Goal: Entertainment & Leisure: Consume media (video, audio)

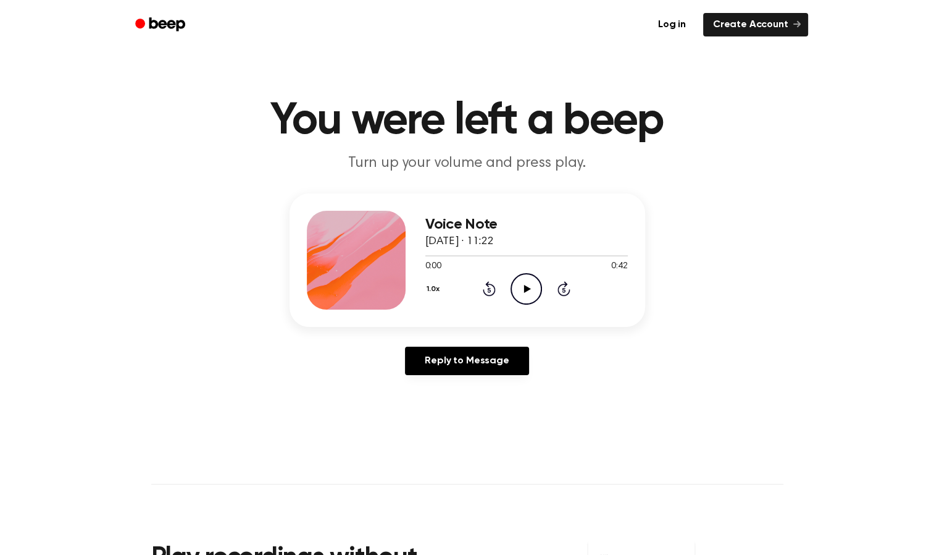
click at [521, 300] on icon "Play Audio" at bounding box center [526, 288] width 31 height 31
click at [615, 214] on div "Voice Note [DATE] · 11:23 0:00 0:11 Your browser does not support the [object O…" at bounding box center [527, 260] width 203 height 99
click at [530, 295] on icon "Play Audio" at bounding box center [526, 288] width 31 height 31
click at [487, 290] on icon "Rewind 5 seconds" at bounding box center [489, 288] width 14 height 16
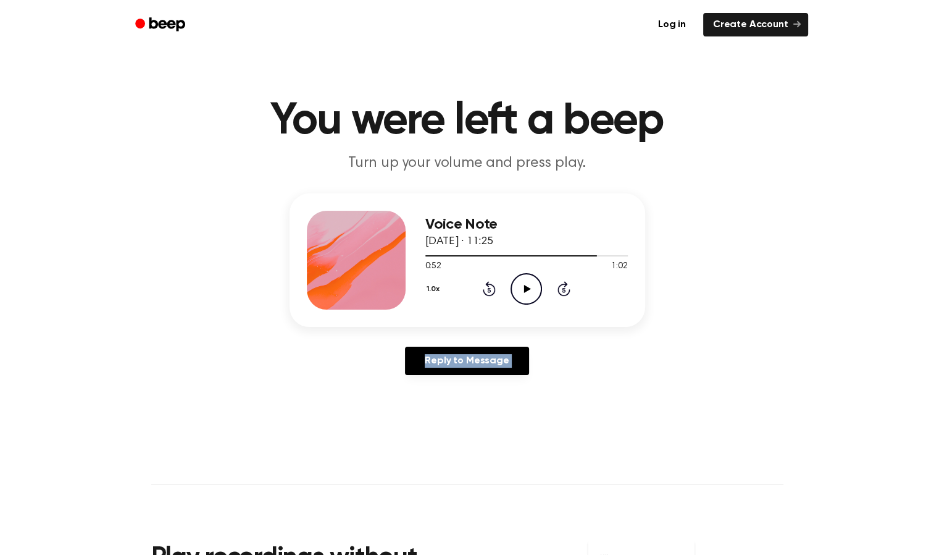
click at [487, 290] on icon "Rewind 5 seconds" at bounding box center [489, 288] width 14 height 16
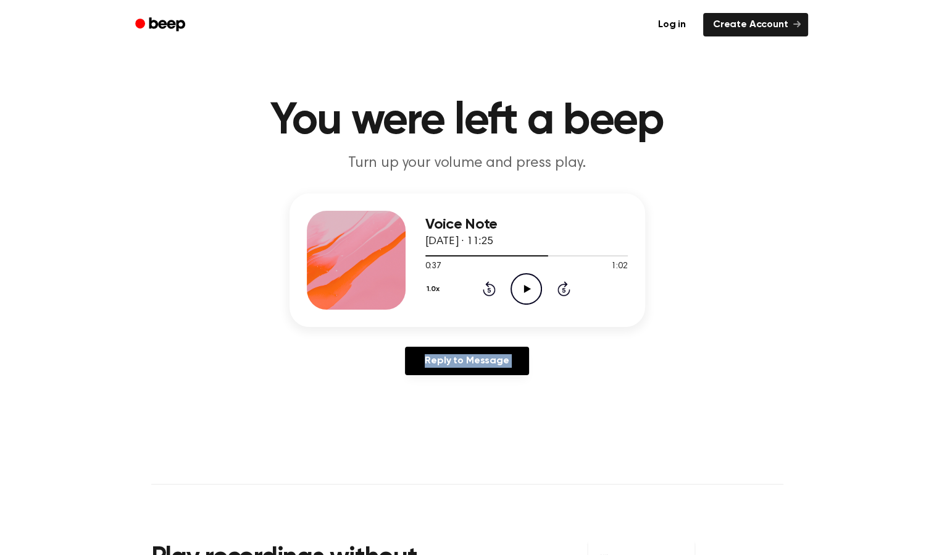
click at [487, 290] on icon "Rewind 5 seconds" at bounding box center [489, 288] width 14 height 16
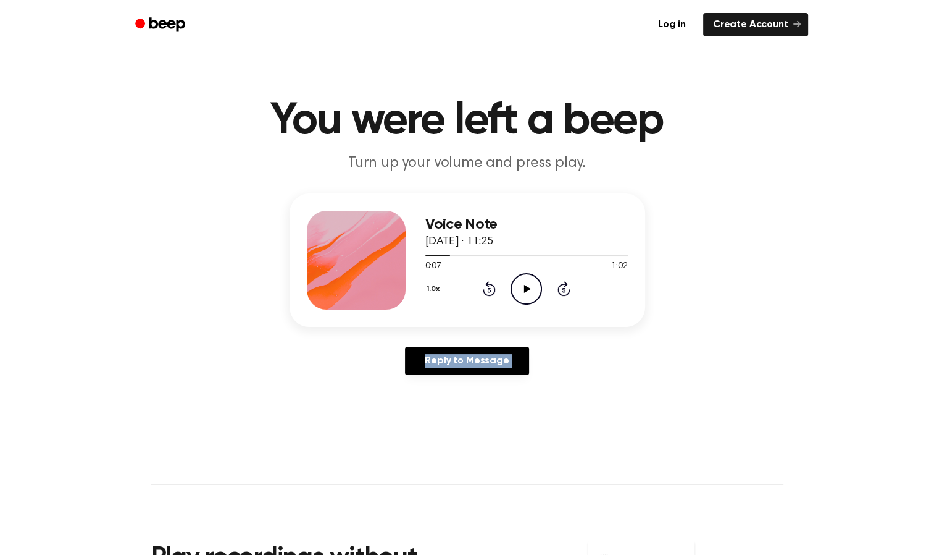
click at [487, 290] on icon "Rewind 5 seconds" at bounding box center [489, 288] width 14 height 16
drag, startPoint x: 487, startPoint y: 290, endPoint x: 522, endPoint y: 285, distance: 35.5
click at [522, 285] on icon "Play Audio" at bounding box center [526, 288] width 31 height 31
click at [561, 291] on icon "Skip 5 seconds" at bounding box center [564, 288] width 14 height 16
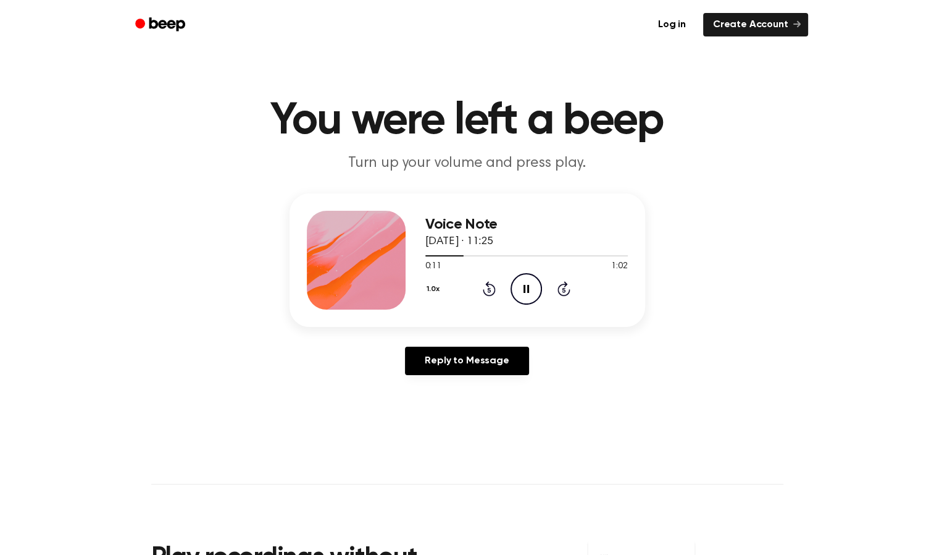
click at [561, 291] on icon "Skip 5 seconds" at bounding box center [564, 288] width 14 height 16
click at [496, 290] on div "1.0x Rewind 5 seconds Play Audio Skip 5 seconds" at bounding box center [527, 288] width 203 height 31
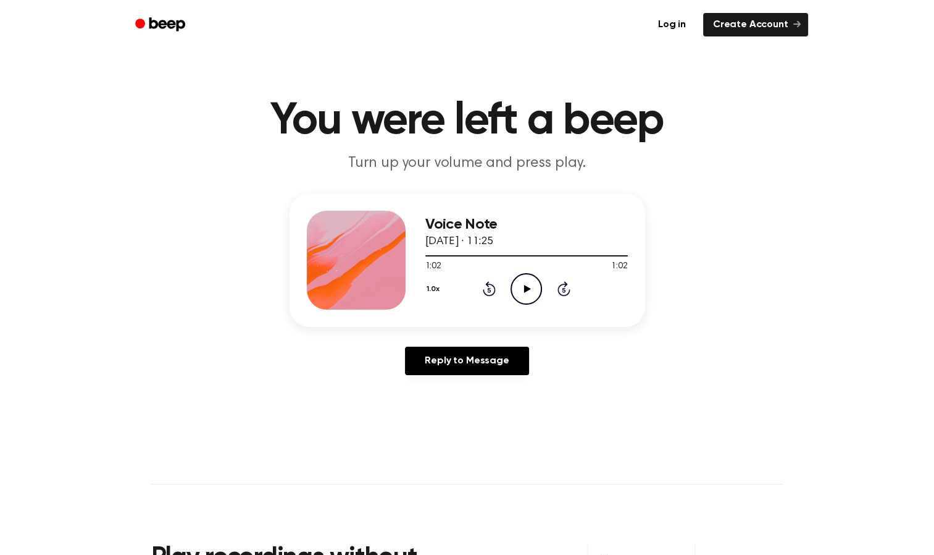
drag, startPoint x: 496, startPoint y: 290, endPoint x: 485, endPoint y: 287, distance: 11.1
click at [485, 287] on icon "Rewind 5 seconds" at bounding box center [489, 288] width 14 height 16
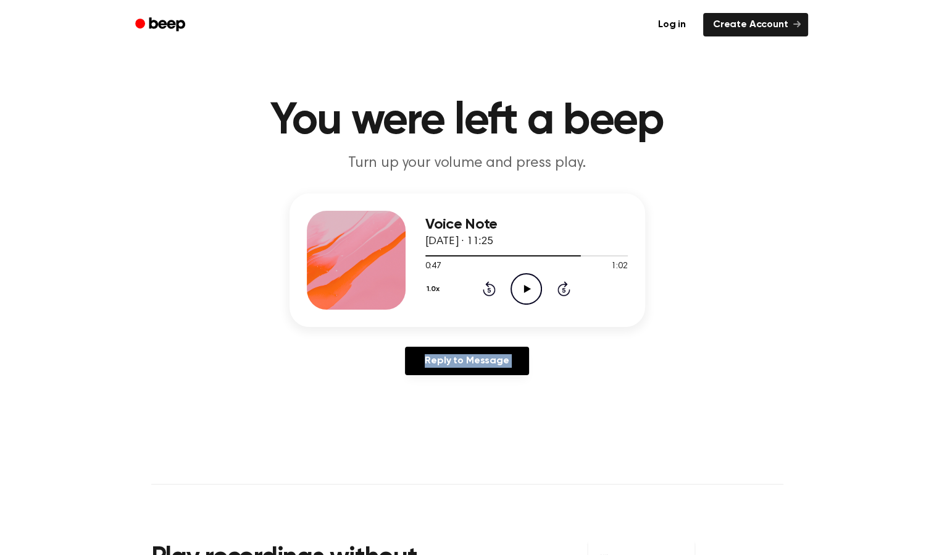
click at [485, 287] on icon "Rewind 5 seconds" at bounding box center [489, 288] width 14 height 16
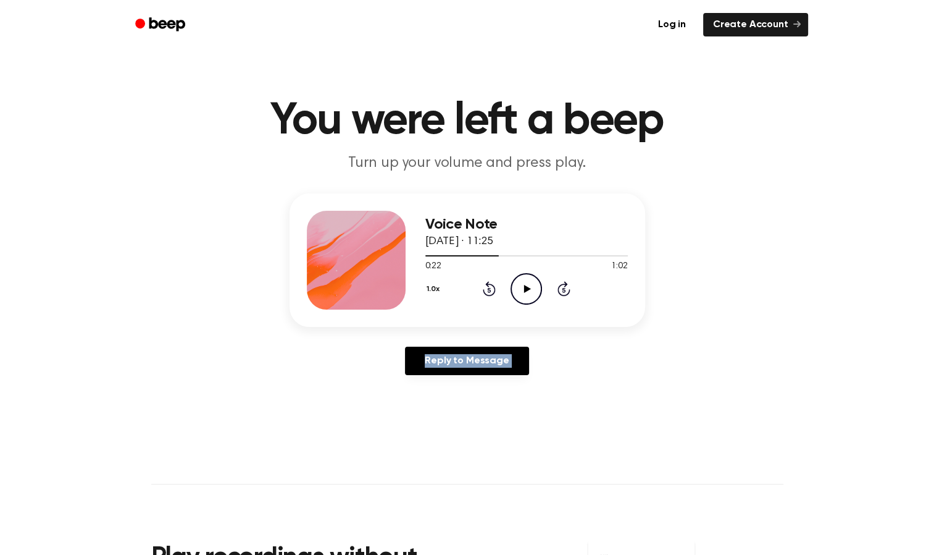
click at [485, 287] on icon "Rewind 5 seconds" at bounding box center [489, 288] width 14 height 16
drag, startPoint x: 485, startPoint y: 287, endPoint x: 533, endPoint y: 291, distance: 47.8
click at [533, 291] on icon "Play Audio" at bounding box center [526, 288] width 31 height 31
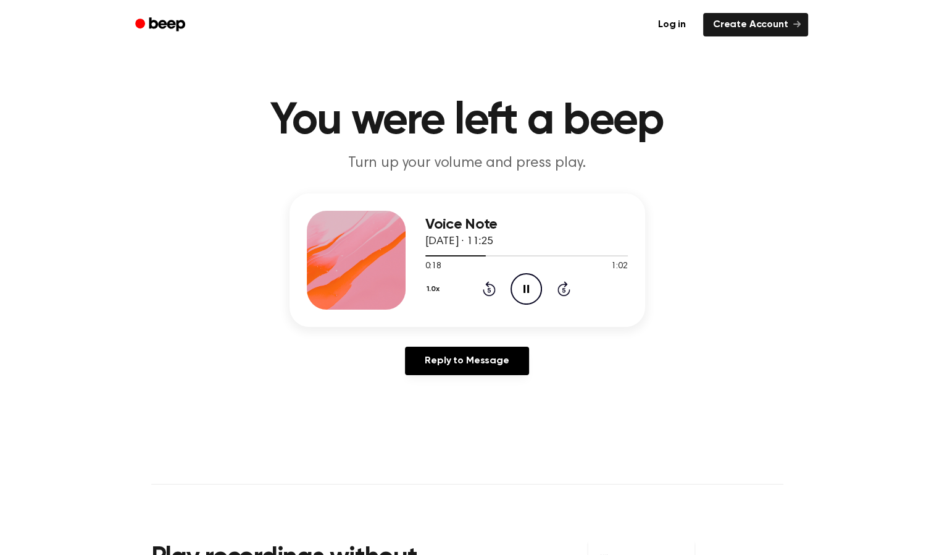
click at [533, 291] on icon "Pause Audio" at bounding box center [526, 288] width 31 height 31
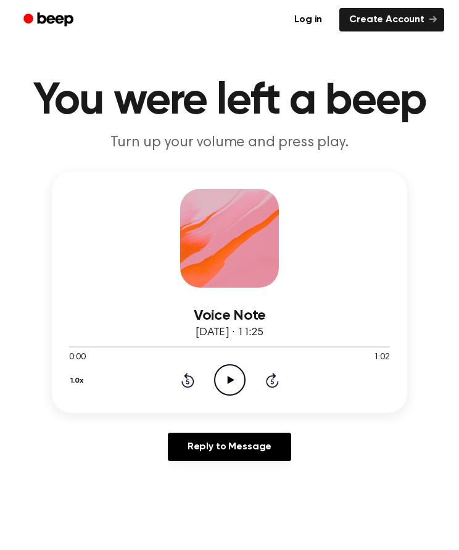
click at [233, 377] on icon "Play Audio" at bounding box center [229, 379] width 31 height 31
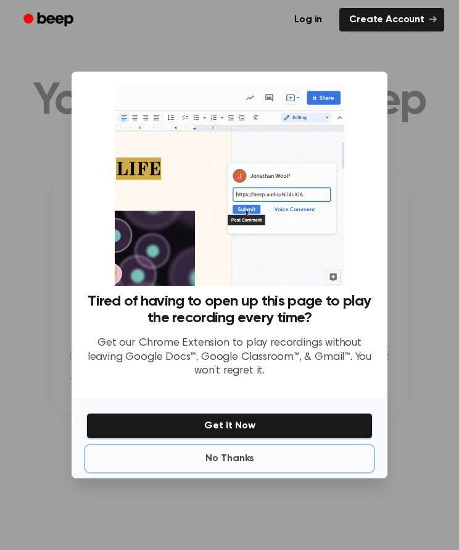
click at [235, 454] on button "No Thanks" at bounding box center [229, 459] width 287 height 25
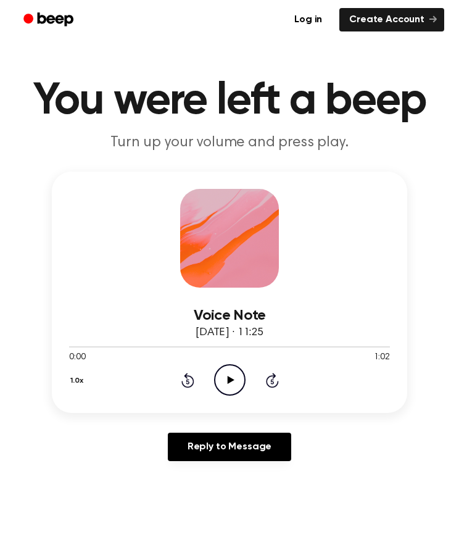
click at [230, 384] on icon "Play Audio" at bounding box center [229, 379] width 31 height 31
click at [279, 377] on div "1.0x Rewind 5 seconds Pause Audio Skip 5 seconds" at bounding box center [229, 379] width 321 height 31
drag, startPoint x: 279, startPoint y: 377, endPoint x: 269, endPoint y: 380, distance: 10.4
click at [269, 380] on icon "Skip 5 seconds" at bounding box center [273, 380] width 14 height 16
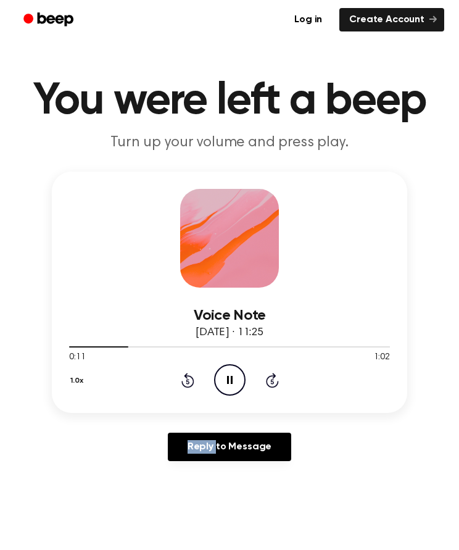
click at [269, 380] on icon "Skip 5 seconds" at bounding box center [273, 380] width 14 height 16
